Goal: Check status: Check status

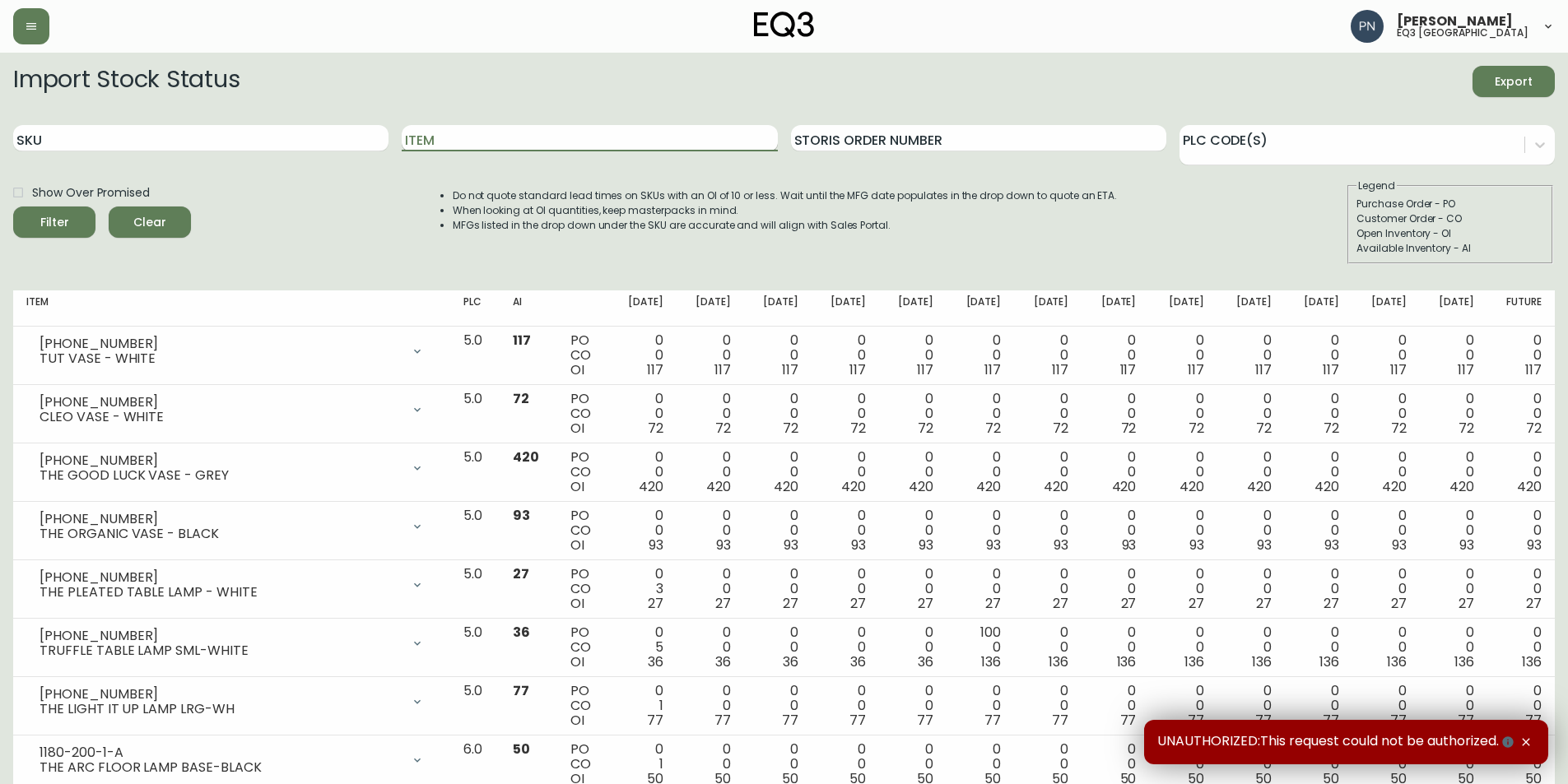
click at [472, 141] on input "Item" at bounding box center [589, 139] width 376 height 27
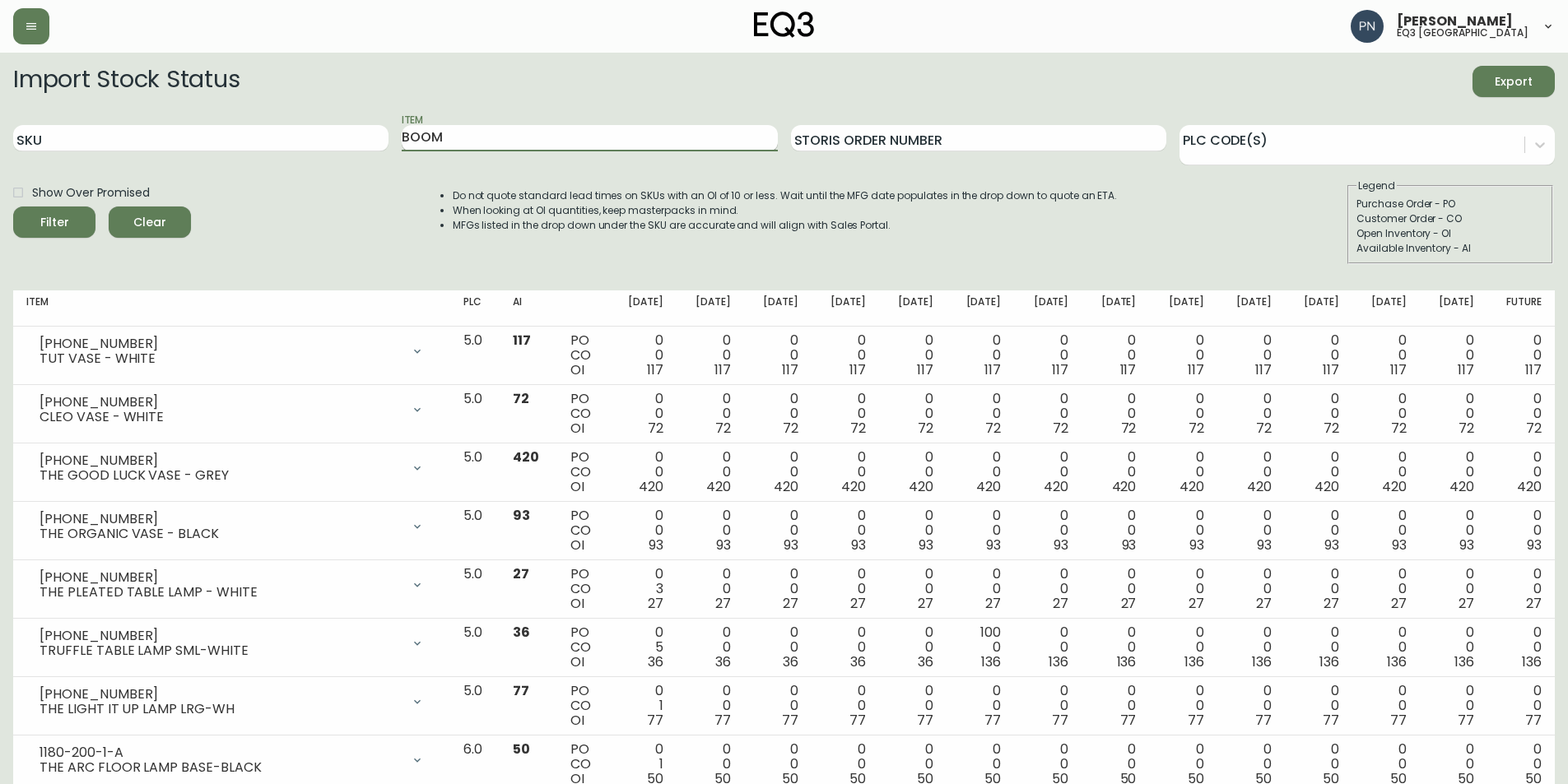
click at [13, 206] on button "Filter" at bounding box center [54, 221] width 83 height 31
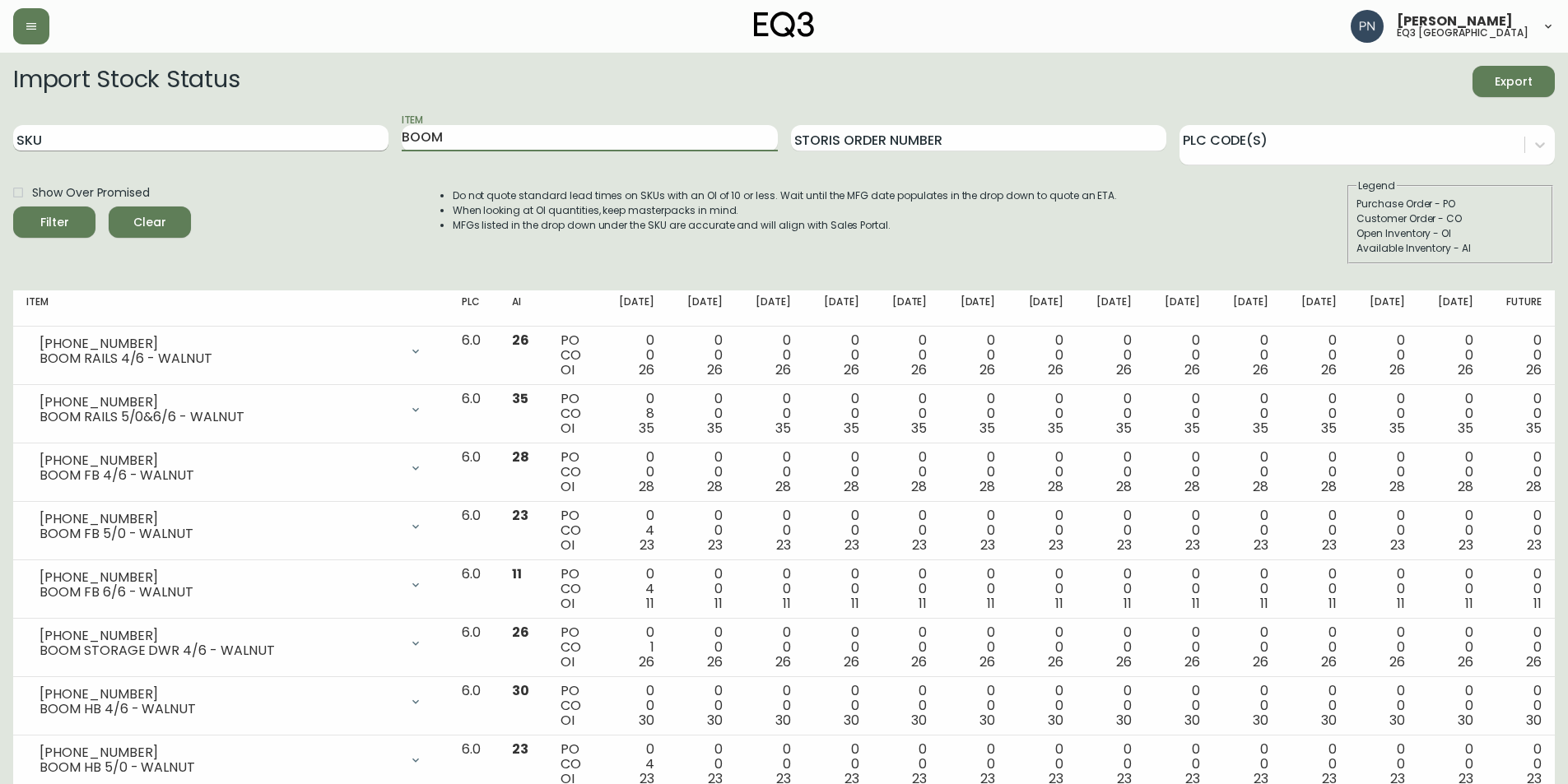
drag, startPoint x: 484, startPoint y: 132, endPoint x: 320, endPoint y: 125, distance: 164.1
click at [308, 129] on div "SKU Item BOOM Storis Order Number PLC Code(s)" at bounding box center [784, 139] width 1542 height 53
click at [13, 206] on button "Filter" at bounding box center [54, 221] width 83 height 31
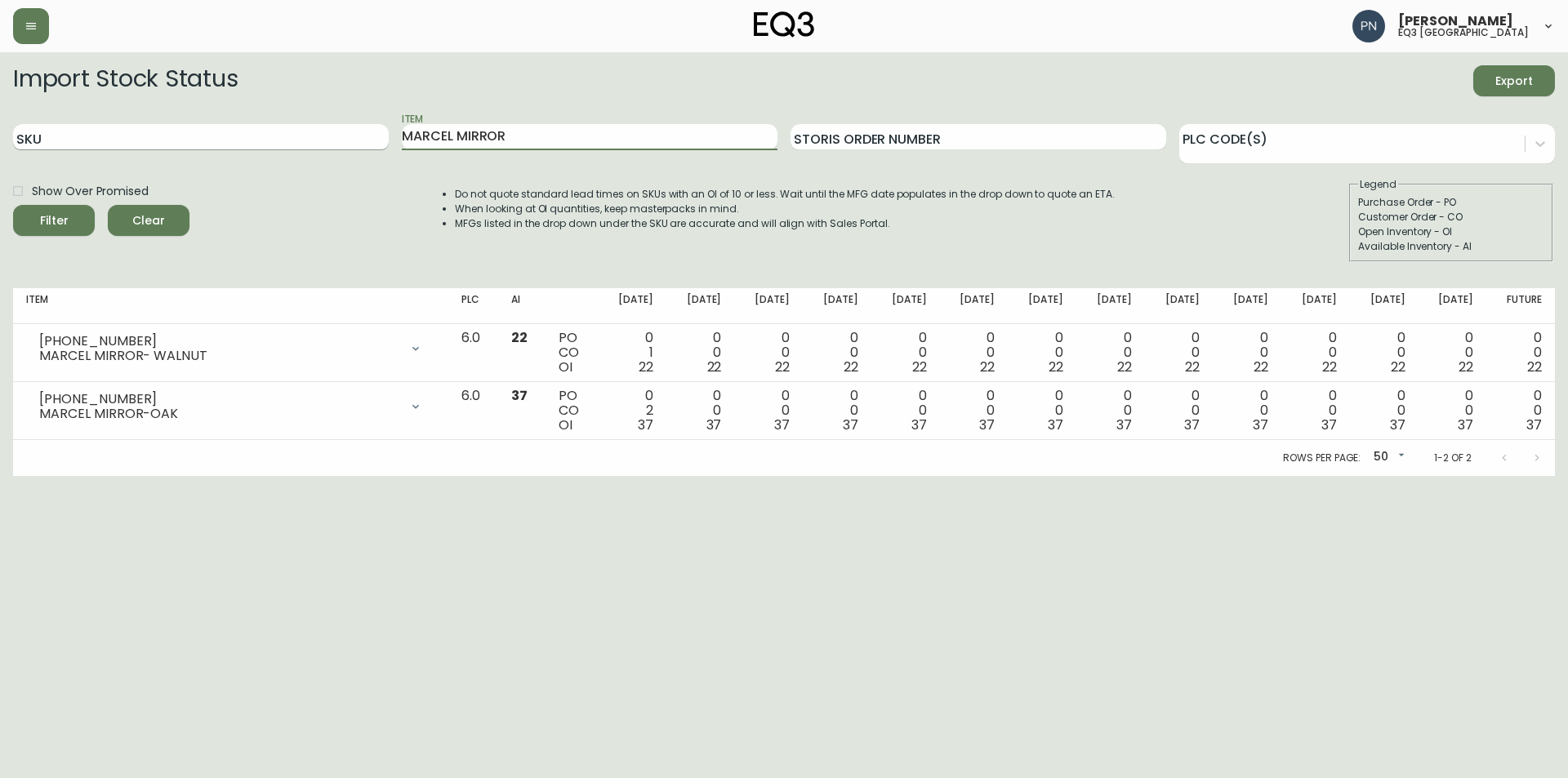
drag, startPoint x: 517, startPoint y: 137, endPoint x: 359, endPoint y: 137, distance: 158.0
click at [359, 137] on div "SKU Item MARCEL MIRROR Storis Order Number PLC Code(s)" at bounding box center [784, 138] width 1543 height 53
type input "BOOM"
click at [13, 205] on button "Filter" at bounding box center [54, 220] width 82 height 31
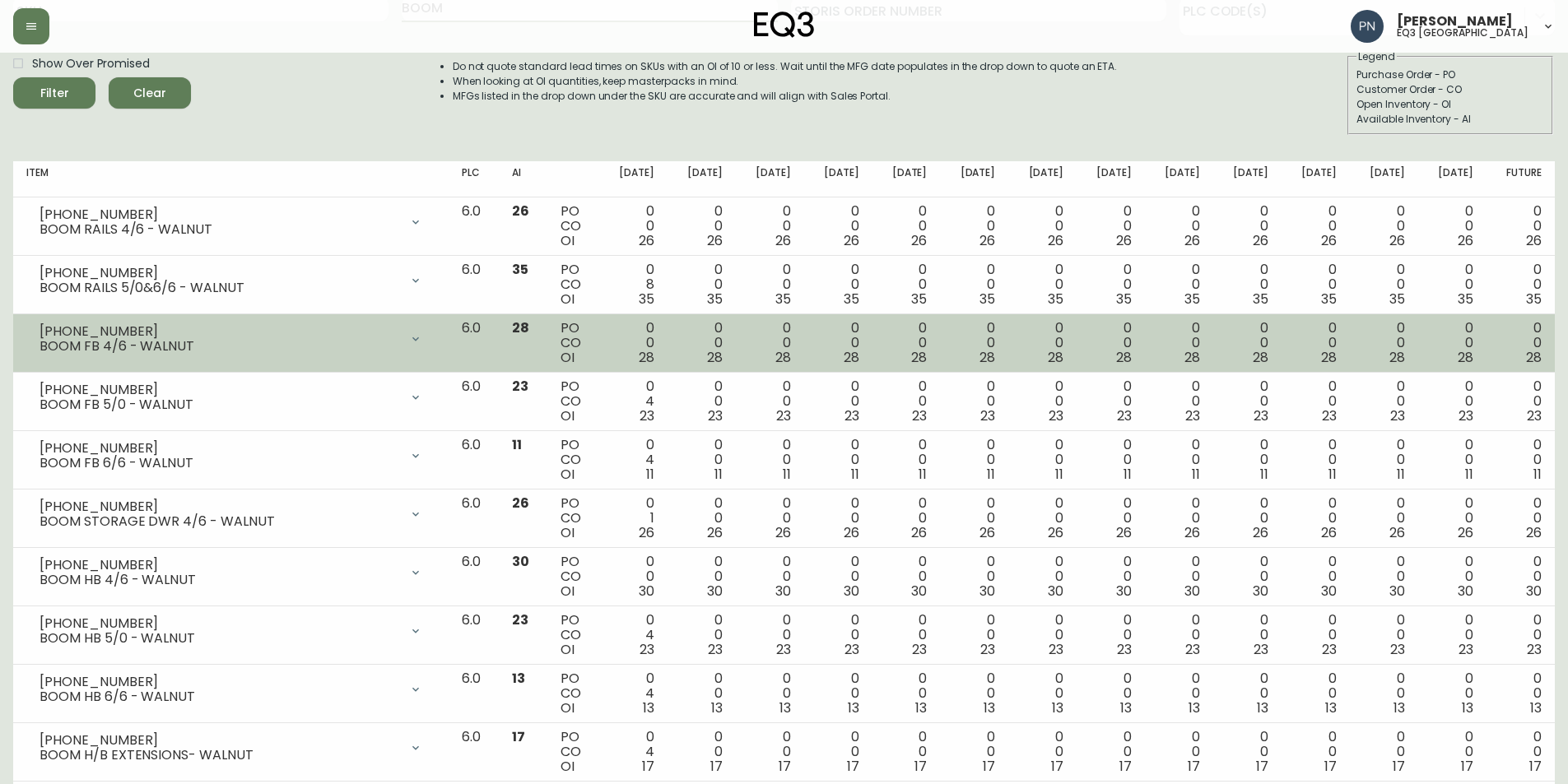
scroll to position [396, 0]
